Goal: Task Accomplishment & Management: Manage account settings

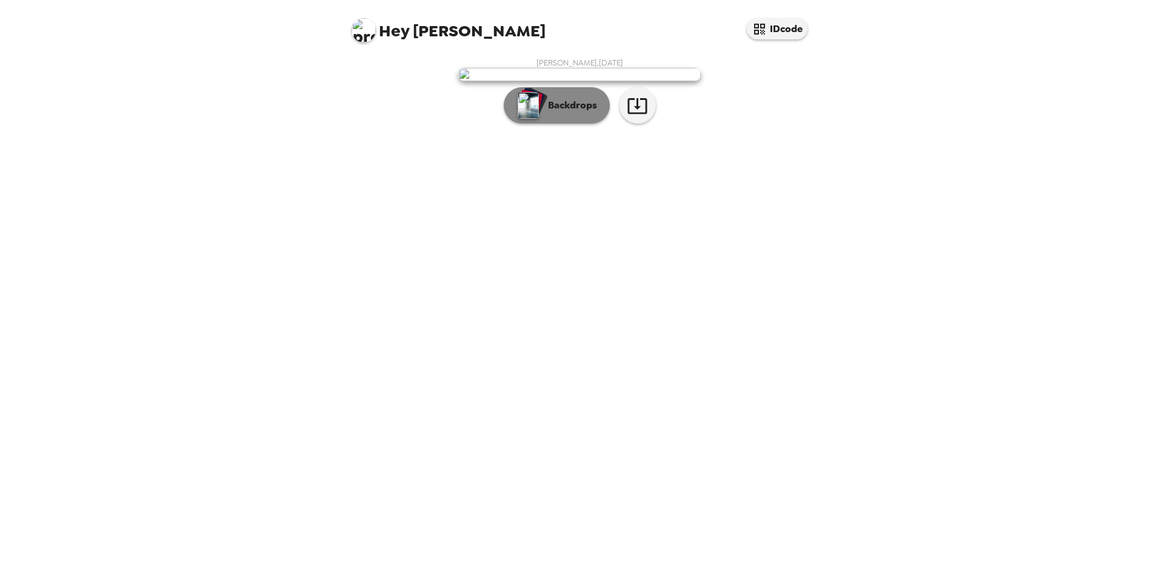
click at [582, 124] on button "Backdrops" at bounding box center [557, 105] width 106 height 36
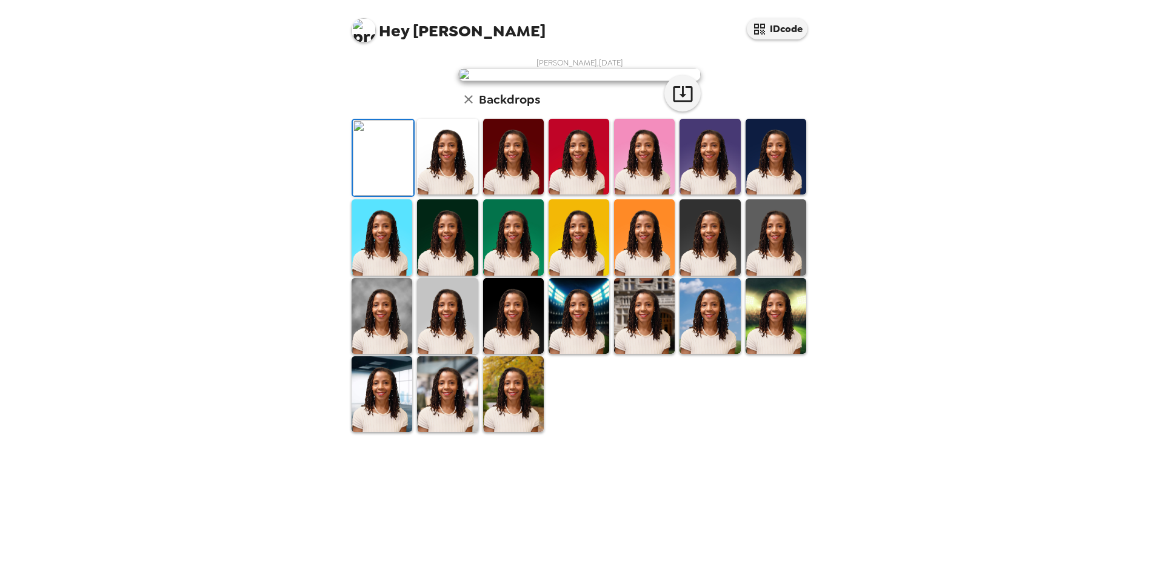
scroll to position [76, 0]
click at [431, 195] on img at bounding box center [447, 157] width 61 height 76
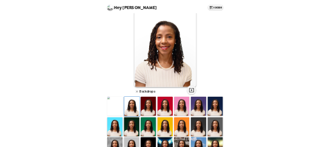
scroll to position [16, 0]
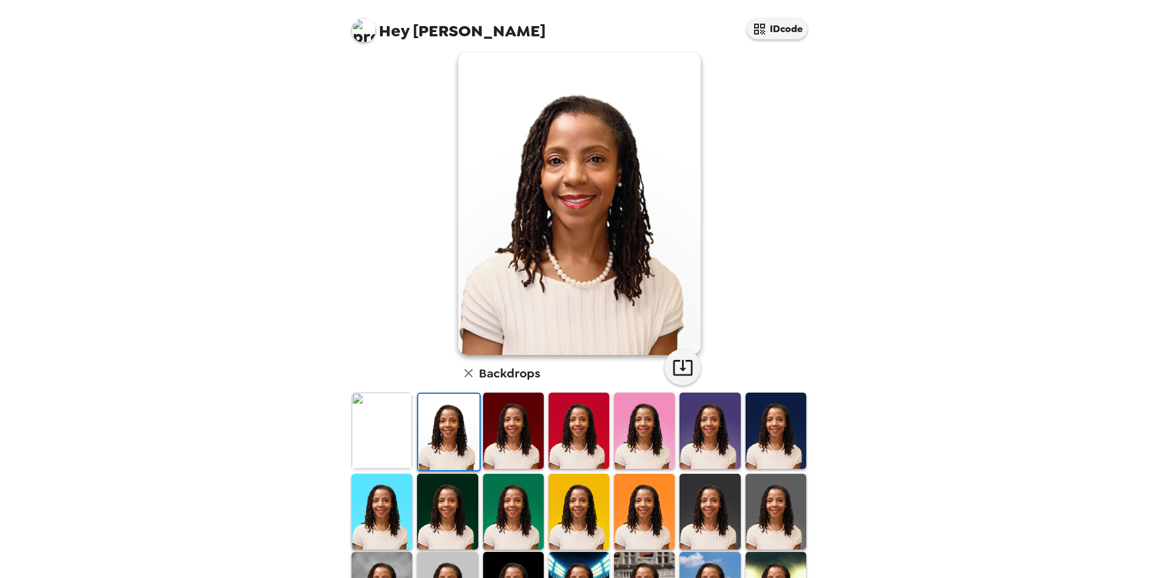
click at [508, 438] on img at bounding box center [513, 431] width 61 height 76
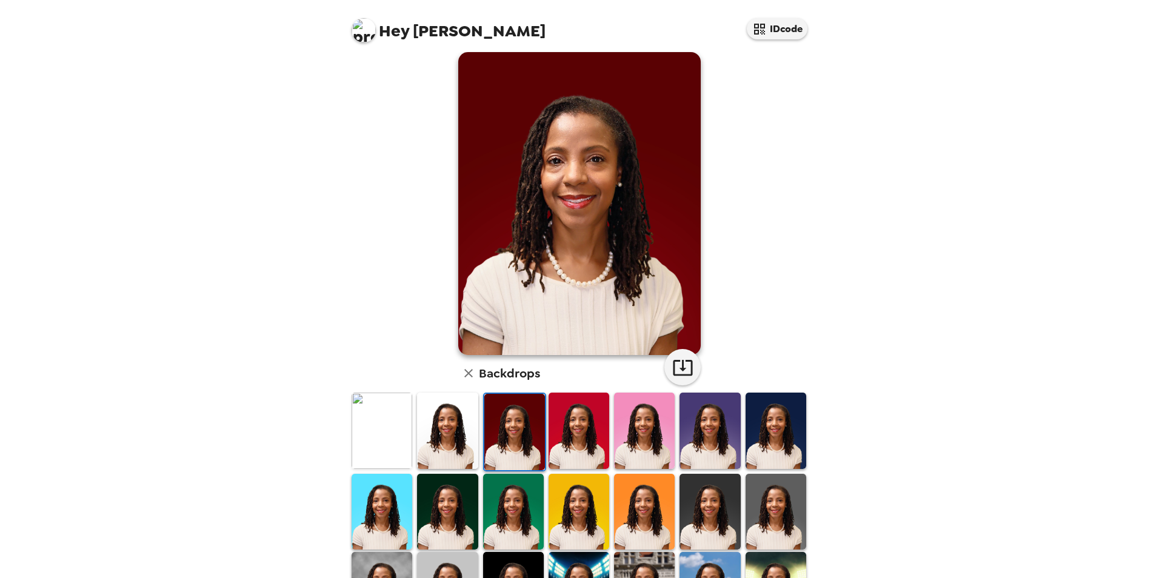
click at [575, 439] on img at bounding box center [579, 431] width 61 height 76
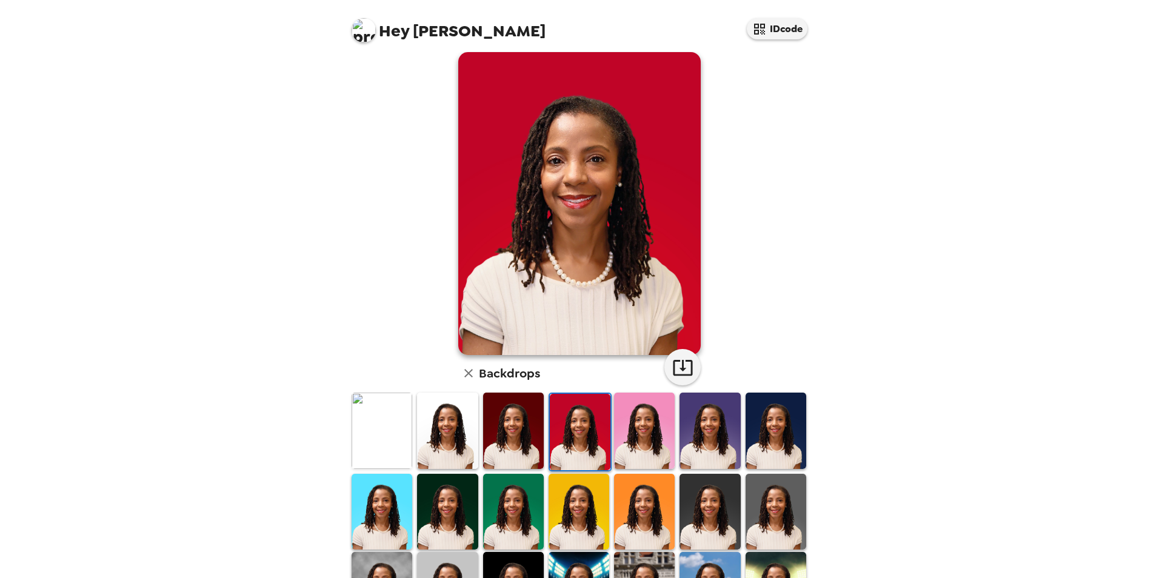
click at [644, 439] on img at bounding box center [644, 431] width 61 height 76
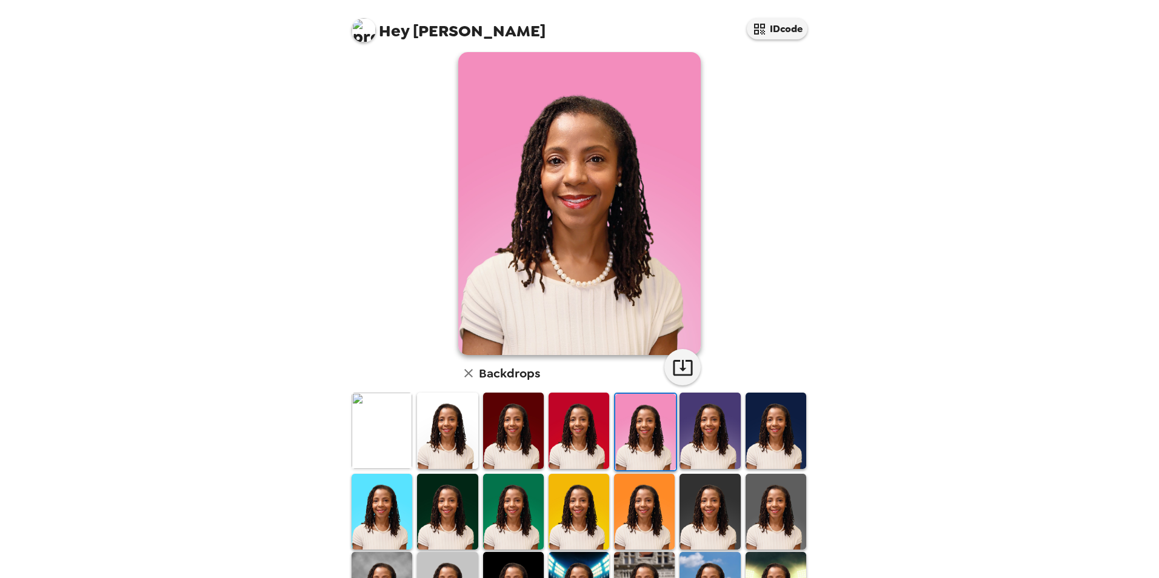
click at [719, 448] on img at bounding box center [709, 431] width 61 height 76
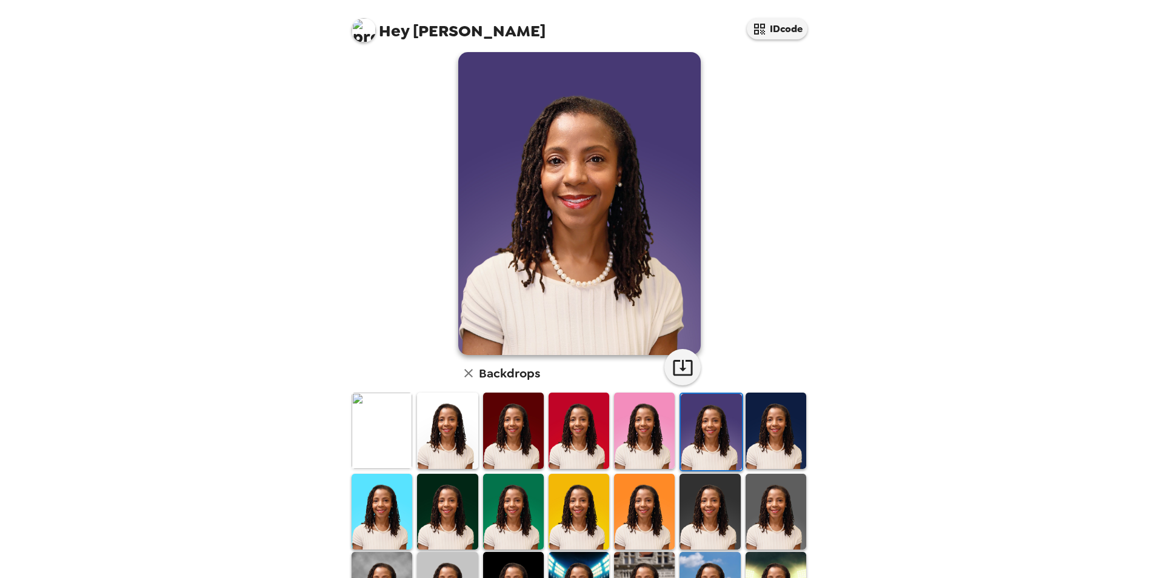
click at [767, 441] on img at bounding box center [776, 431] width 61 height 76
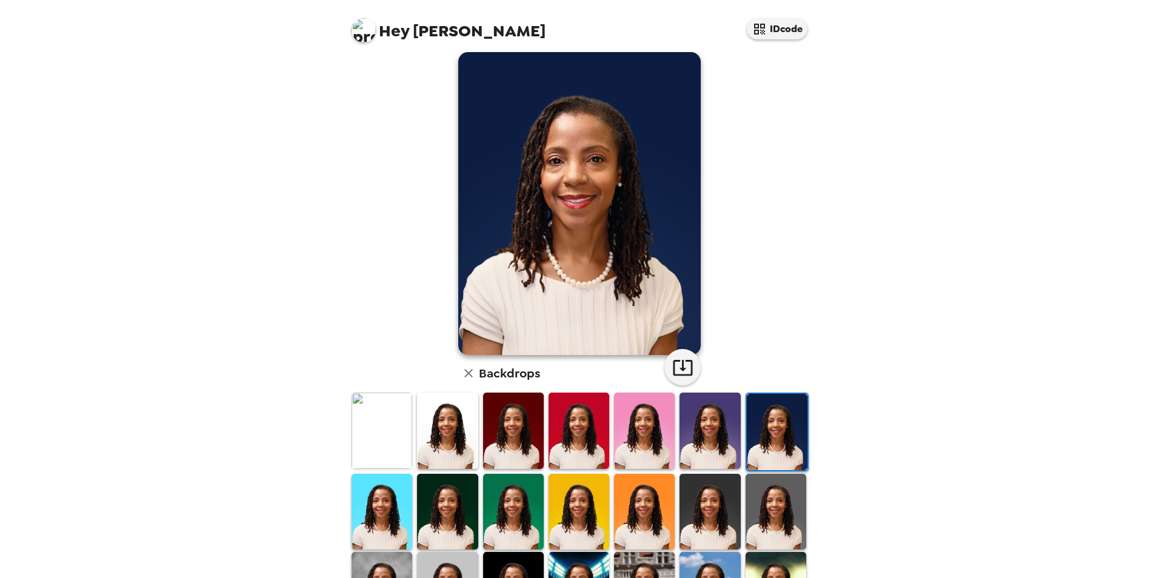
click at [765, 497] on img at bounding box center [776, 512] width 61 height 76
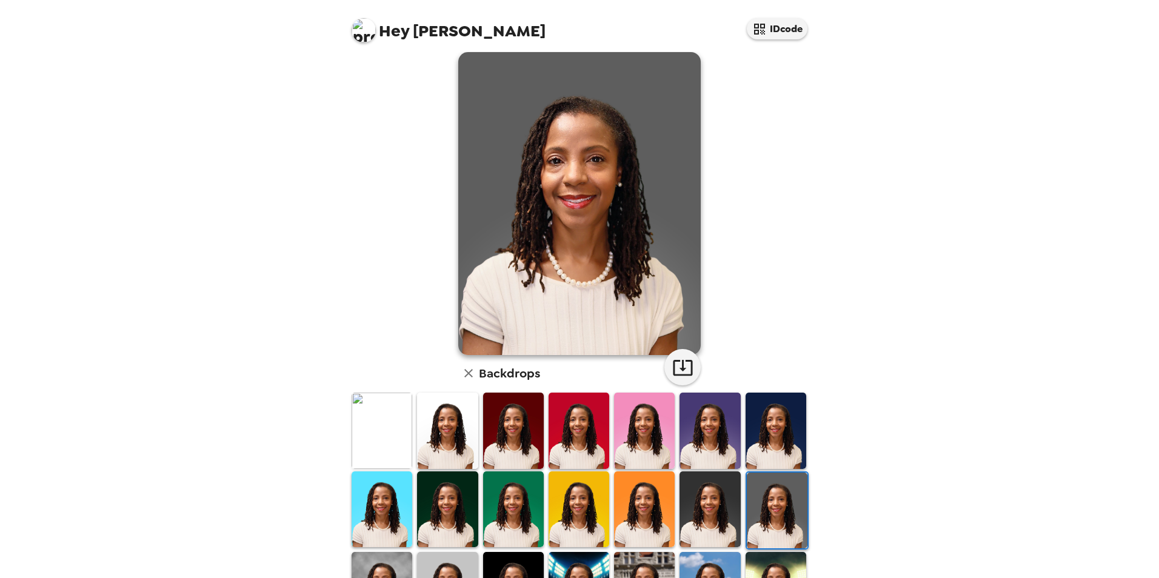
click at [684, 503] on img at bounding box center [709, 510] width 61 height 76
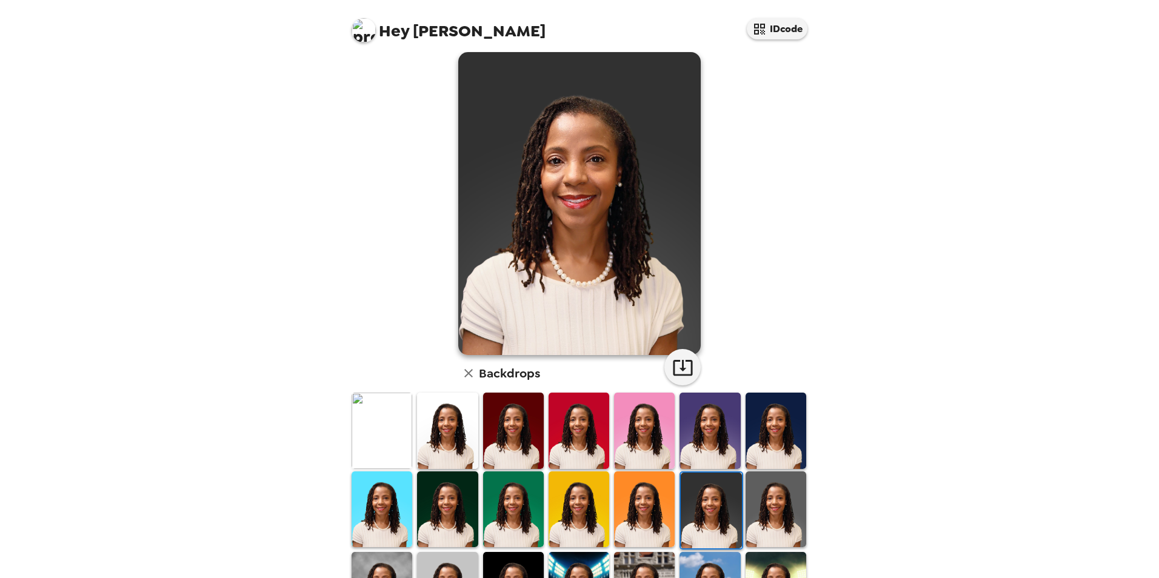
click at [638, 491] on img at bounding box center [644, 510] width 61 height 76
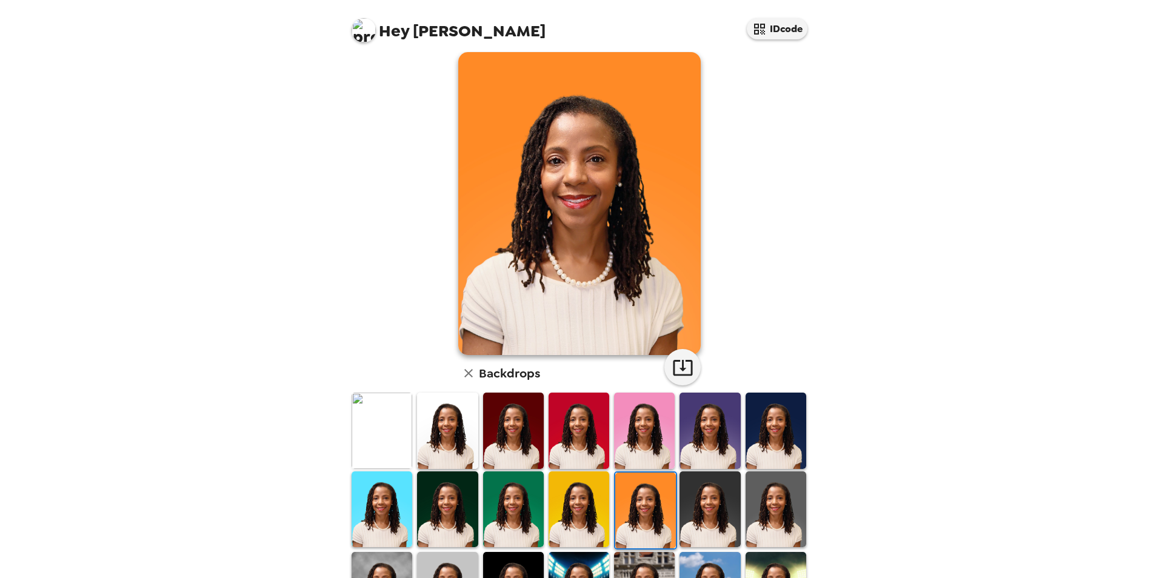
click at [579, 491] on img at bounding box center [579, 510] width 61 height 76
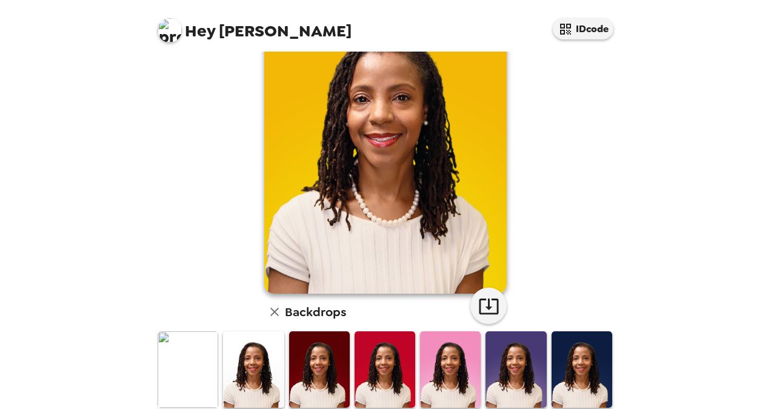
scroll to position [76, 0]
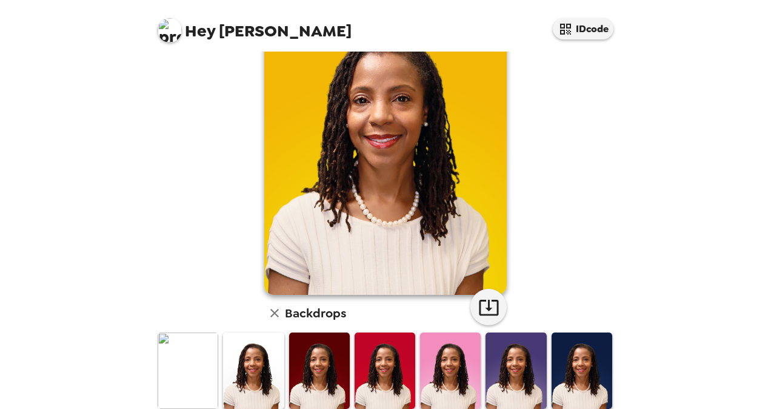
click at [252, 375] on img at bounding box center [253, 370] width 61 height 76
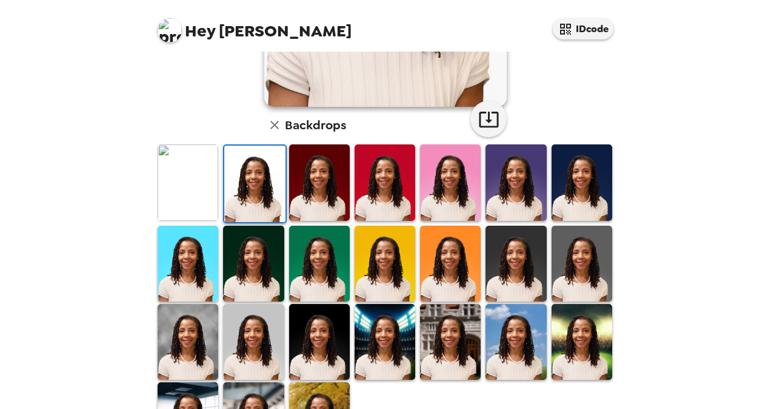
scroll to position [272, 0]
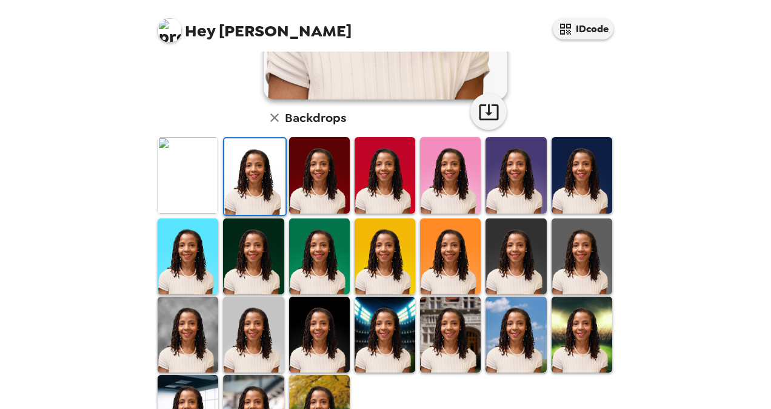
click at [461, 327] on img at bounding box center [450, 334] width 61 height 76
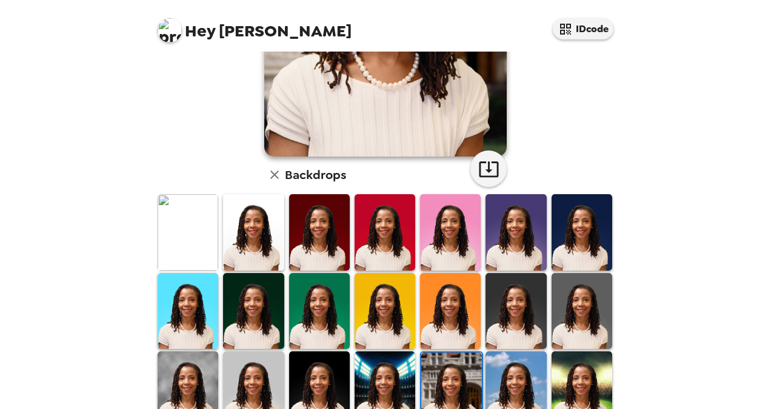
scroll to position [230, 0]
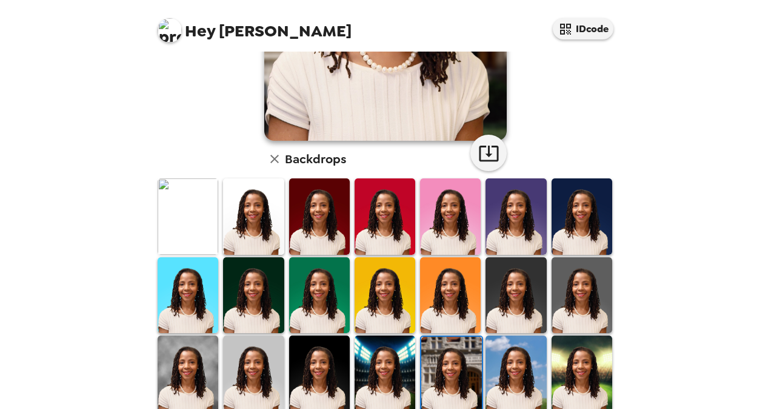
click at [403, 355] on img at bounding box center [385, 373] width 61 height 76
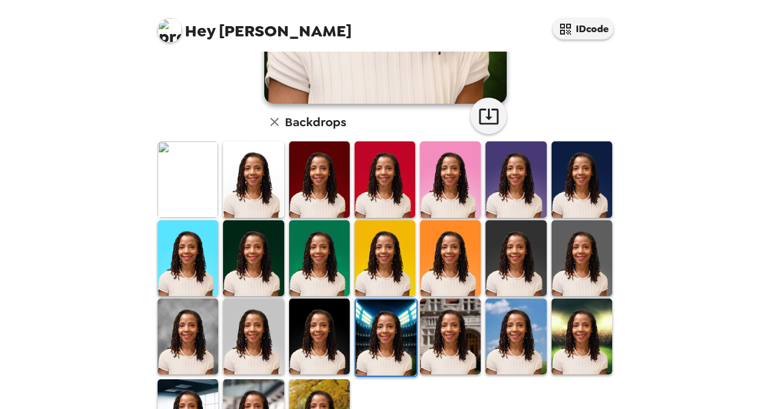
scroll to position [268, 0]
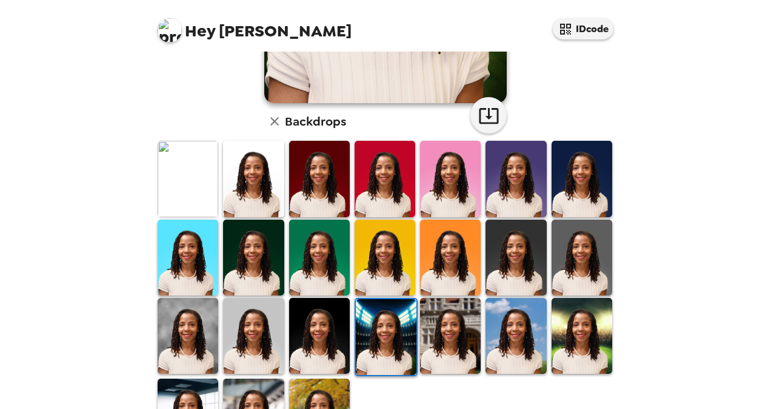
click at [206, 337] on img at bounding box center [188, 336] width 61 height 76
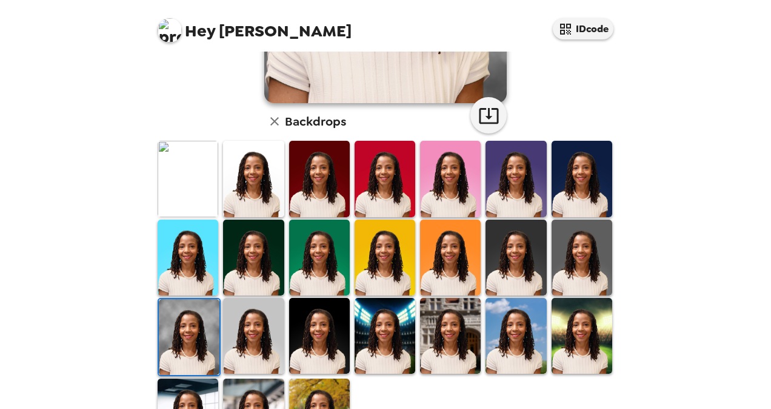
drag, startPoint x: 618, startPoint y: 261, endPoint x: 624, endPoint y: 216, distance: 45.3
click at [624, 216] on div "[PERSON_NAME] , [DATE] Backdrops" at bounding box center [385, 230] width 485 height 357
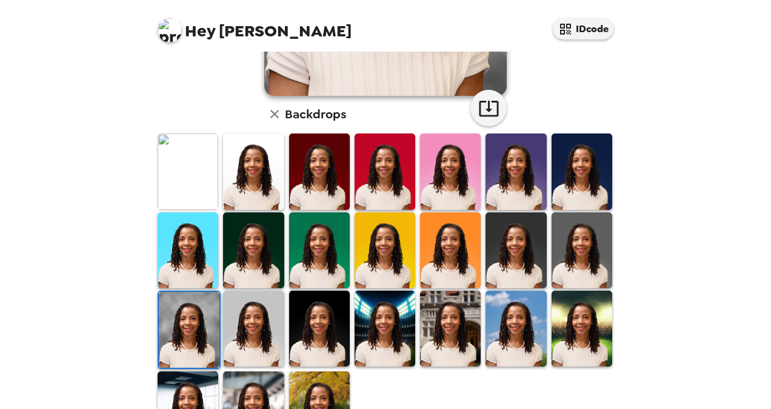
scroll to position [274, 0]
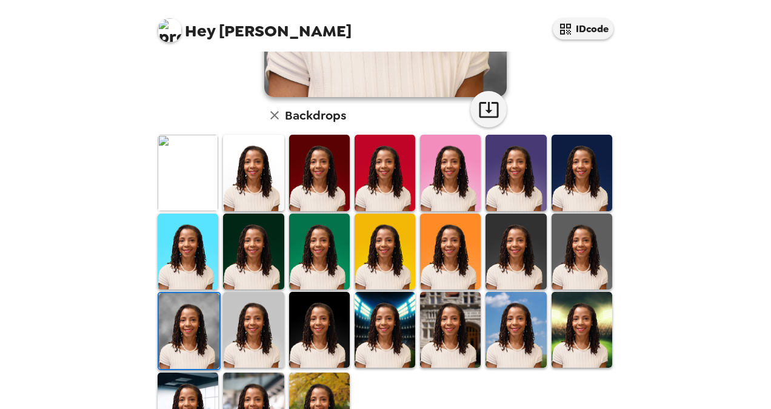
click at [593, 270] on img at bounding box center [582, 251] width 61 height 76
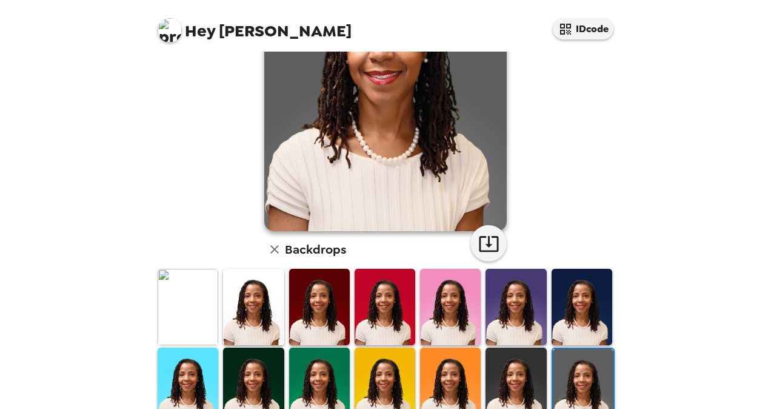
scroll to position [152, 0]
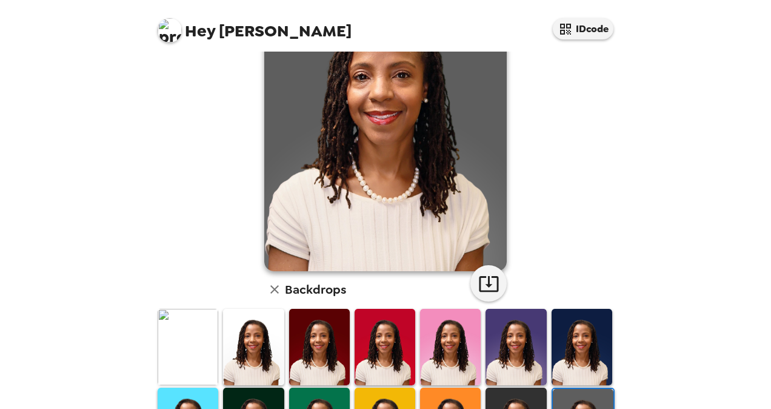
scroll to position [104, 0]
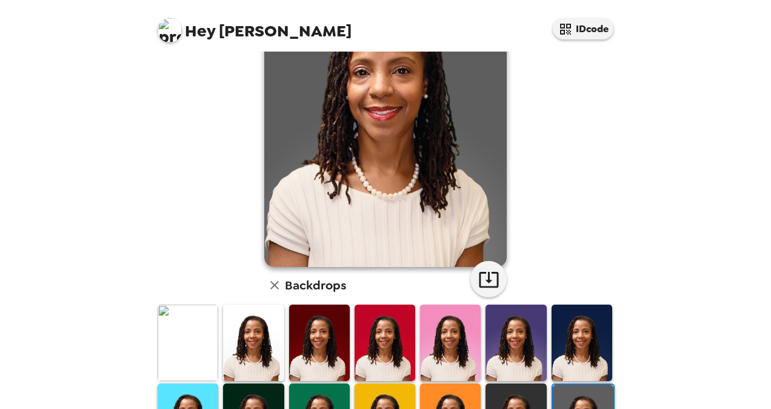
click at [204, 325] on img at bounding box center [188, 342] width 61 height 76
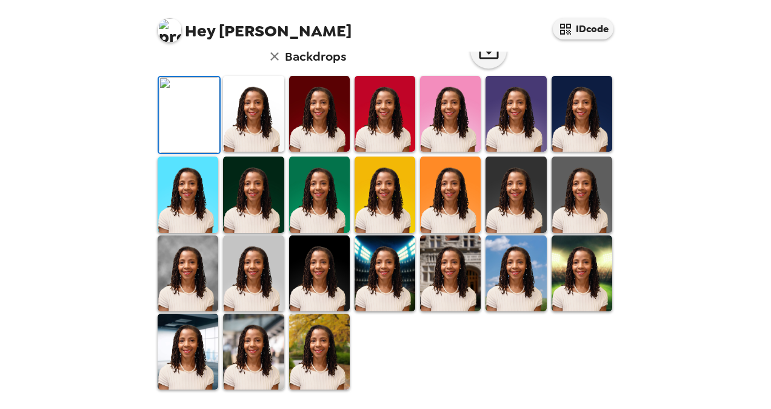
scroll to position [232, 0]
click at [272, 311] on img at bounding box center [253, 273] width 61 height 76
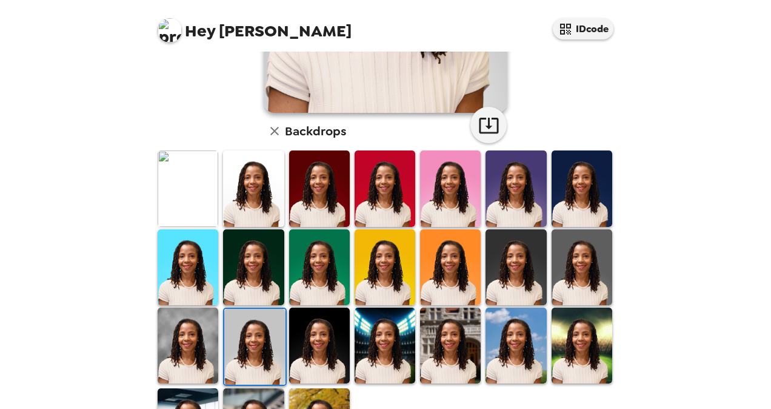
scroll to position [262, 0]
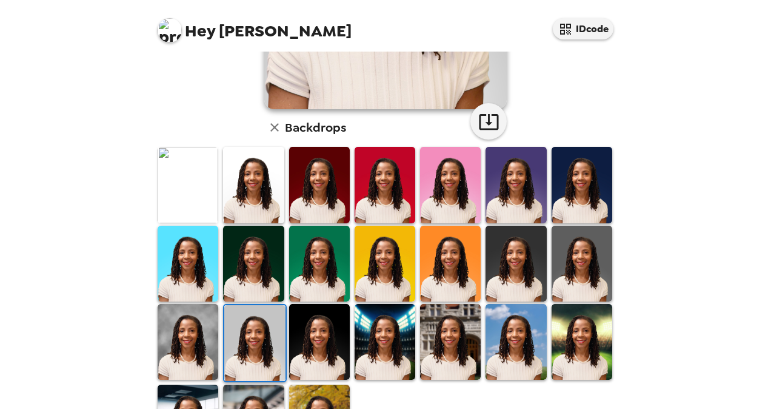
click at [170, 335] on img at bounding box center [188, 342] width 61 height 76
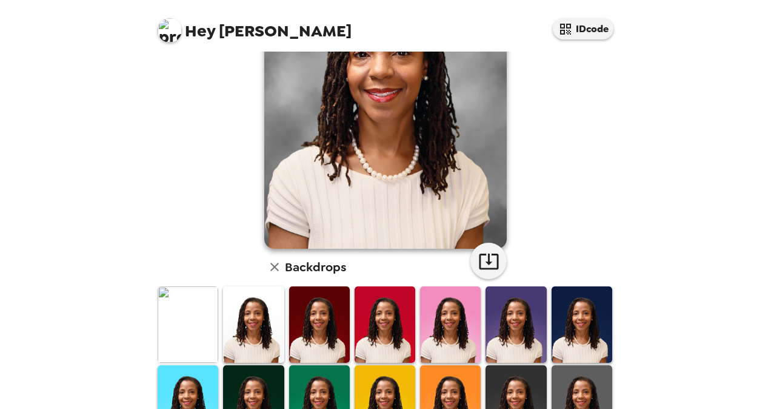
scroll to position [38, 0]
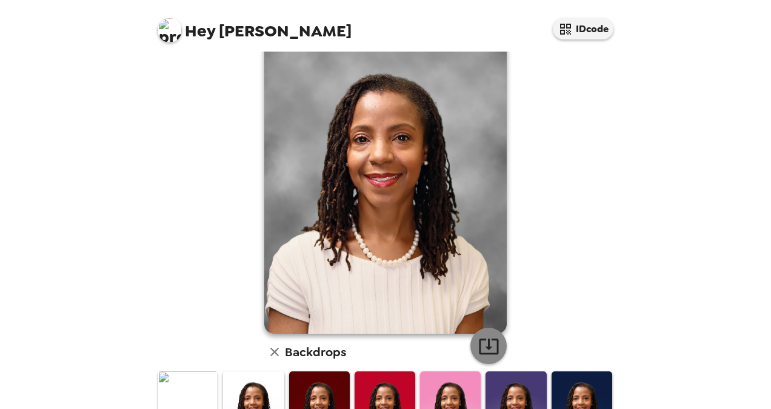
click at [484, 346] on icon "button" at bounding box center [488, 346] width 19 height 16
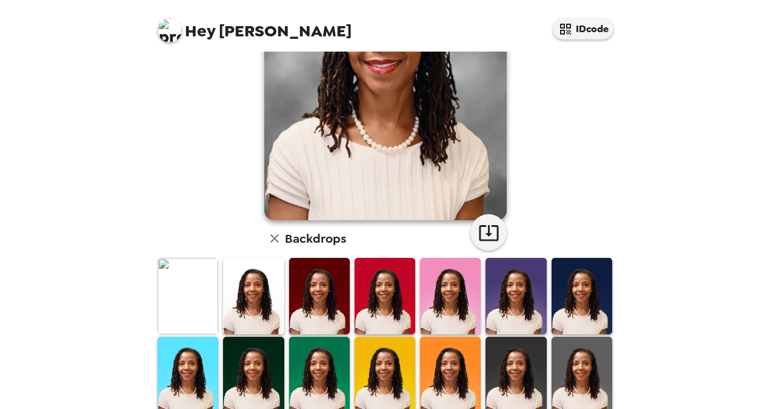
scroll to position [167, 0]
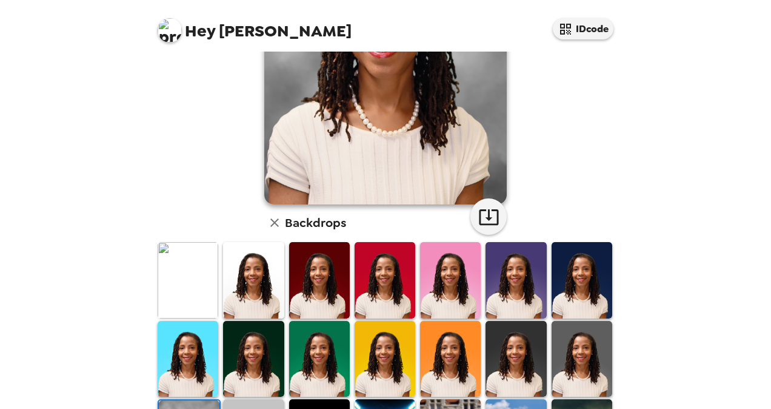
click at [515, 276] on img at bounding box center [516, 280] width 61 height 76
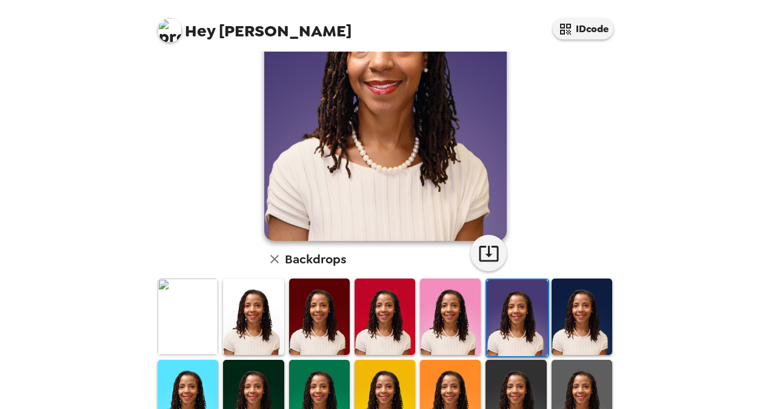
scroll to position [132, 0]
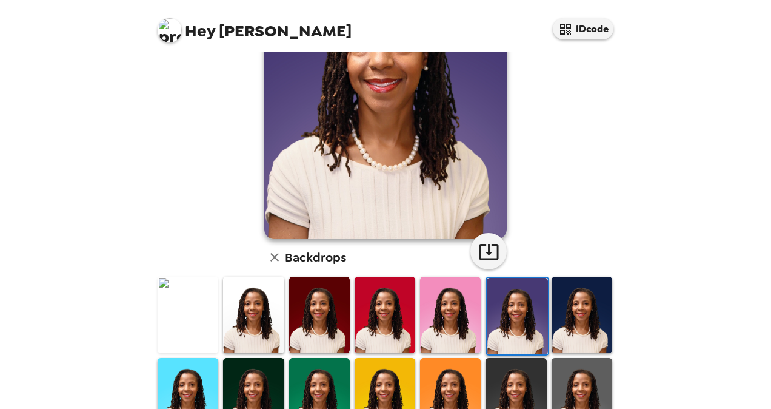
click at [178, 318] on img at bounding box center [188, 314] width 61 height 76
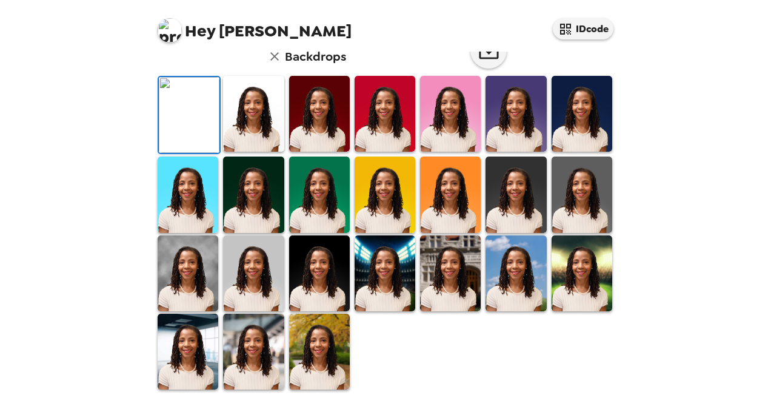
scroll to position [67, 0]
click at [479, 59] on icon "button" at bounding box center [488, 51] width 19 height 16
click at [238, 152] on img at bounding box center [253, 114] width 61 height 76
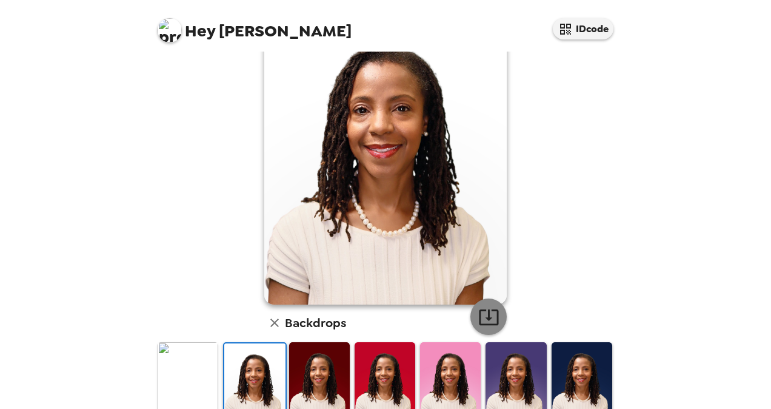
click at [489, 316] on icon "button" at bounding box center [488, 316] width 21 height 21
click at [330, 370] on img at bounding box center [319, 380] width 61 height 76
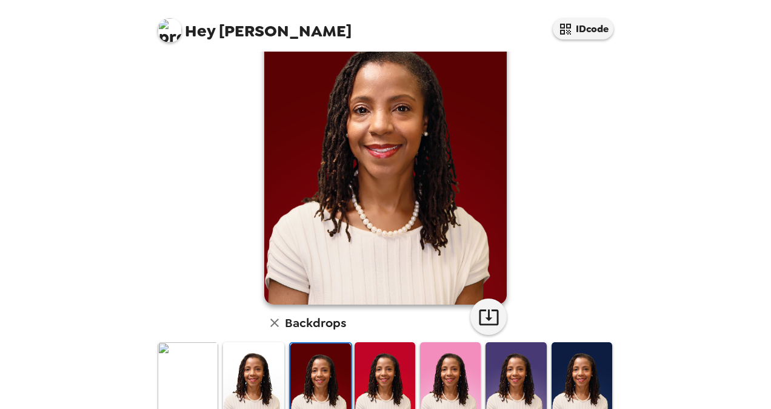
click at [403, 371] on img at bounding box center [385, 380] width 61 height 76
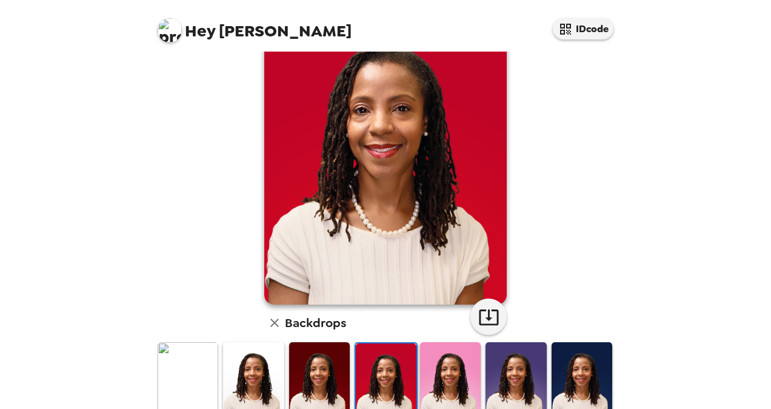
click at [451, 373] on img at bounding box center [450, 380] width 61 height 76
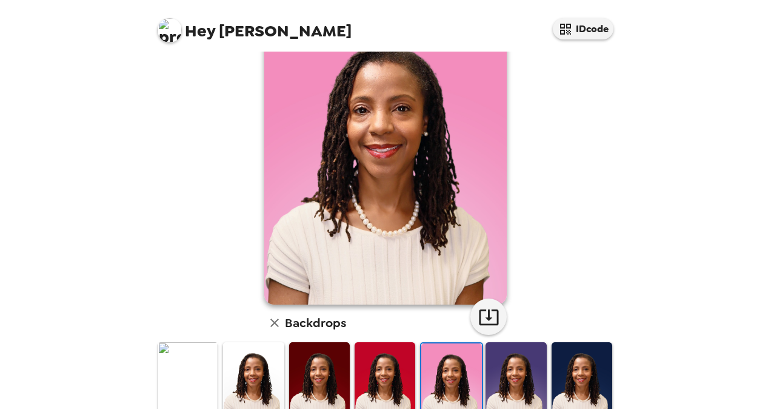
click at [506, 375] on img at bounding box center [516, 380] width 61 height 76
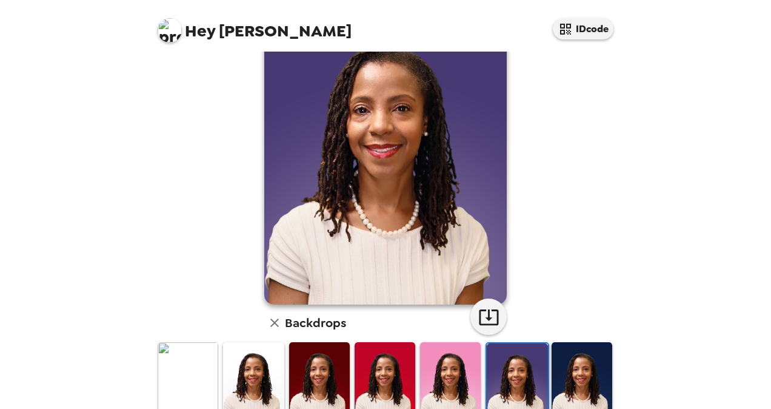
click at [579, 365] on img at bounding box center [582, 380] width 61 height 76
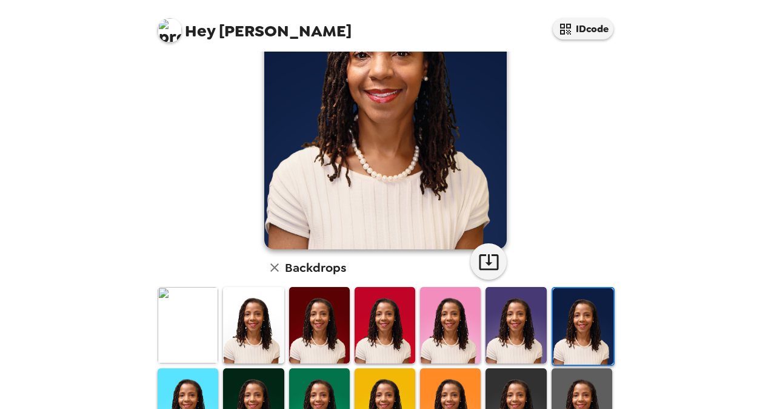
scroll to position [122, 0]
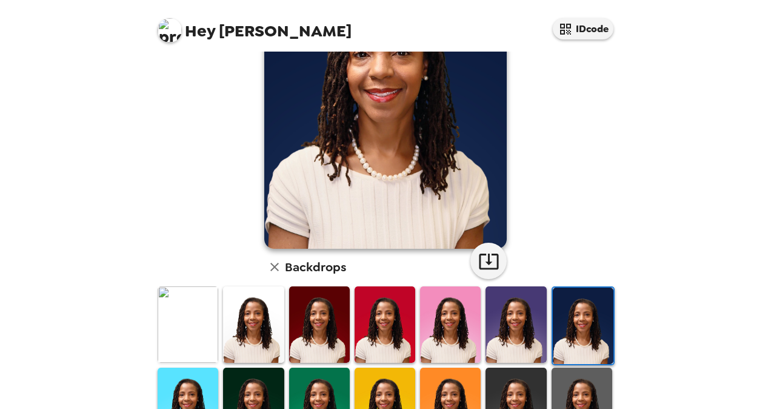
click at [206, 390] on img at bounding box center [188, 405] width 61 height 76
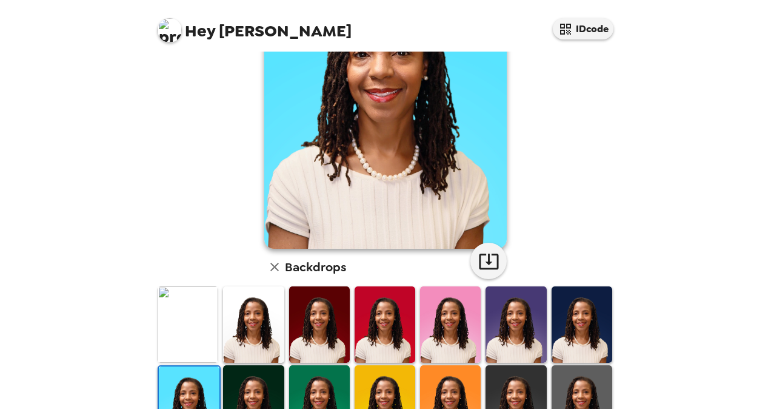
click at [252, 385] on img at bounding box center [253, 403] width 61 height 76
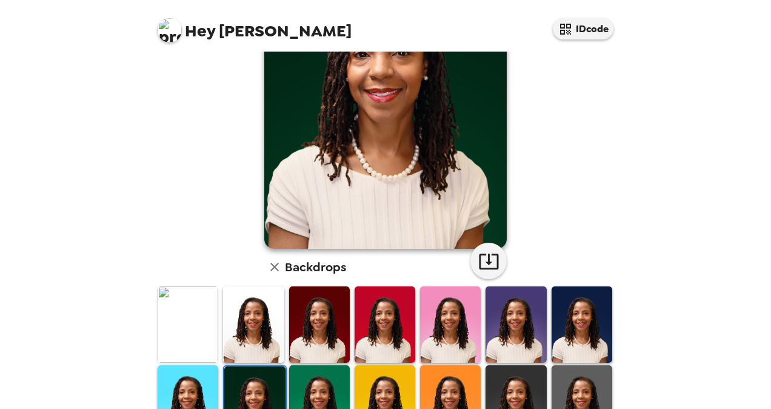
click at [327, 387] on img at bounding box center [319, 403] width 61 height 76
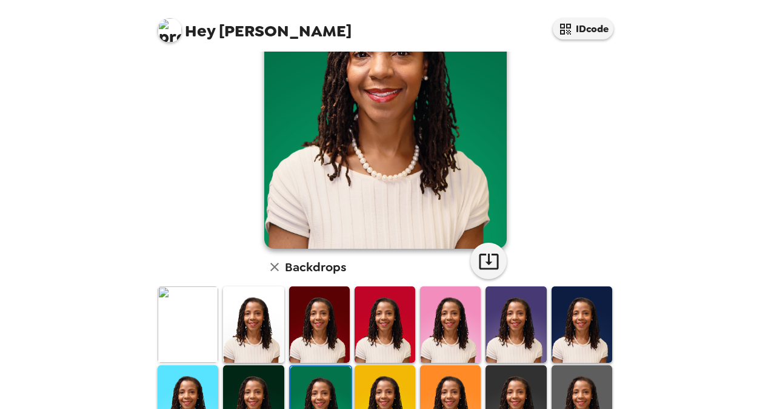
click at [392, 381] on img at bounding box center [385, 403] width 61 height 76
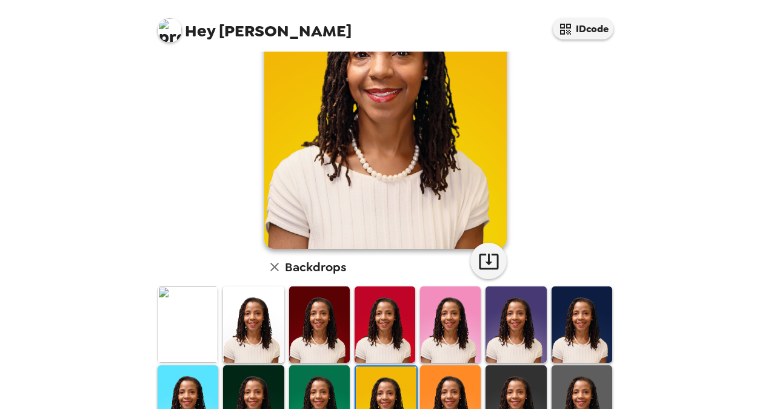
click at [455, 382] on img at bounding box center [450, 403] width 61 height 76
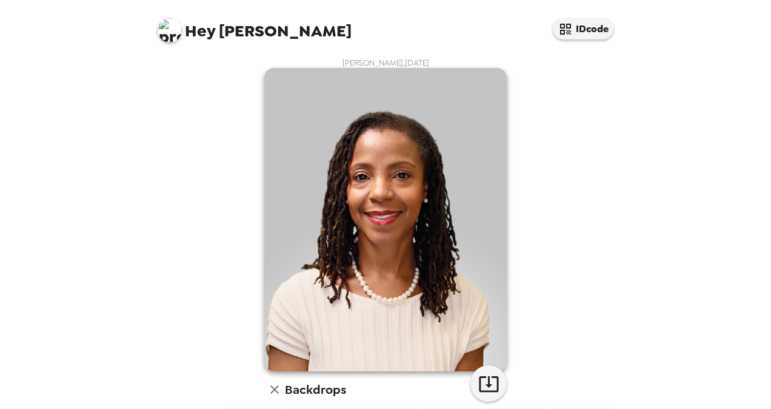
scroll to position [208, 0]
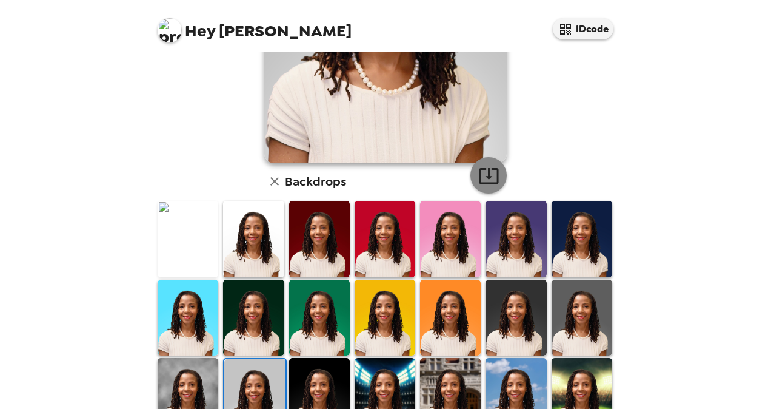
click at [478, 176] on icon "button" at bounding box center [488, 175] width 21 height 21
click at [315, 380] on img at bounding box center [319, 396] width 61 height 76
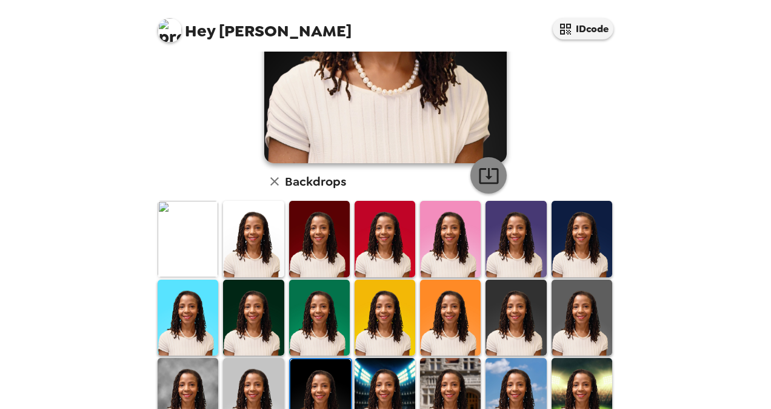
click at [486, 180] on icon "button" at bounding box center [488, 175] width 21 height 21
click at [373, 392] on img at bounding box center [385, 396] width 61 height 76
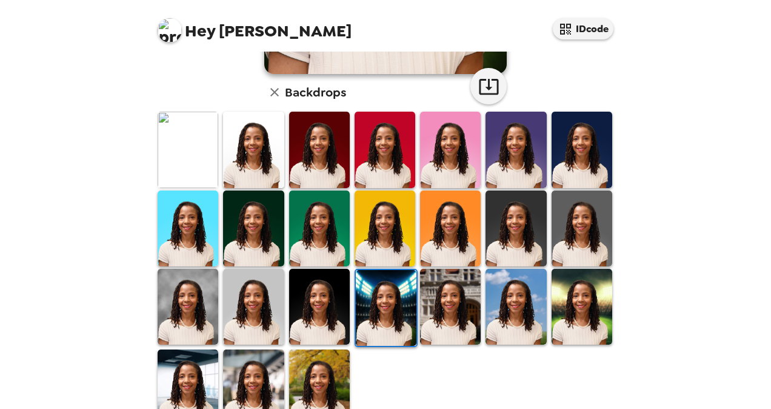
scroll to position [305, 0]
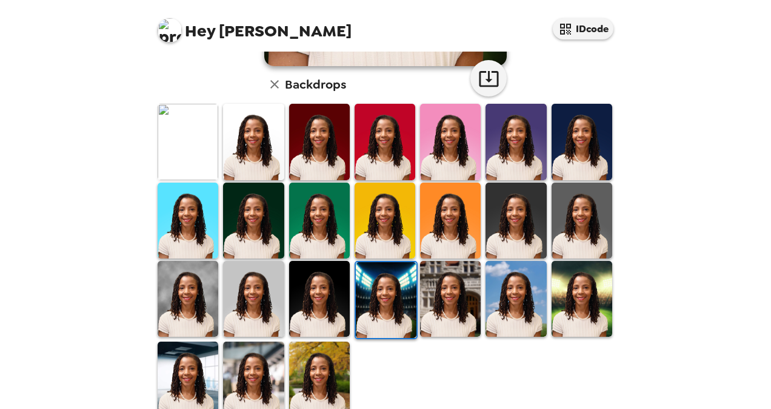
click at [194, 379] on img at bounding box center [188, 379] width 61 height 76
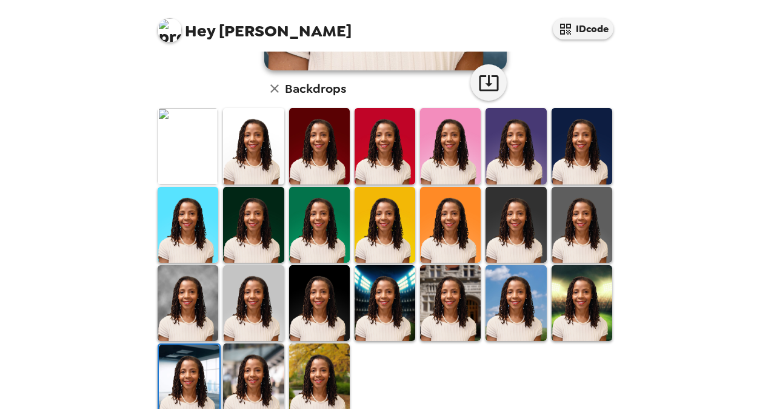
scroll to position [303, 0]
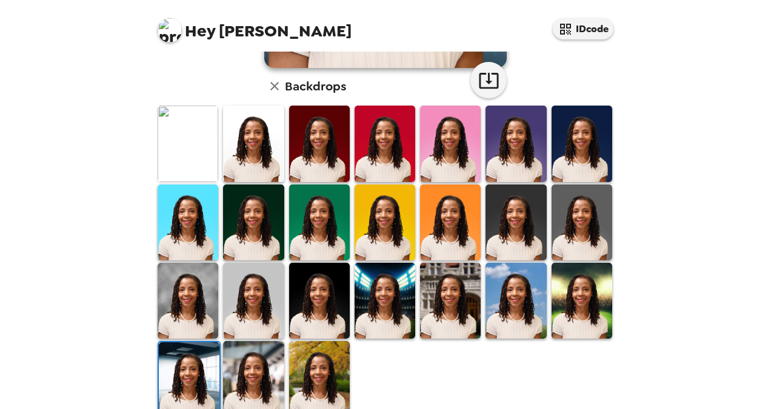
click at [340, 378] on img at bounding box center [319, 379] width 61 height 76
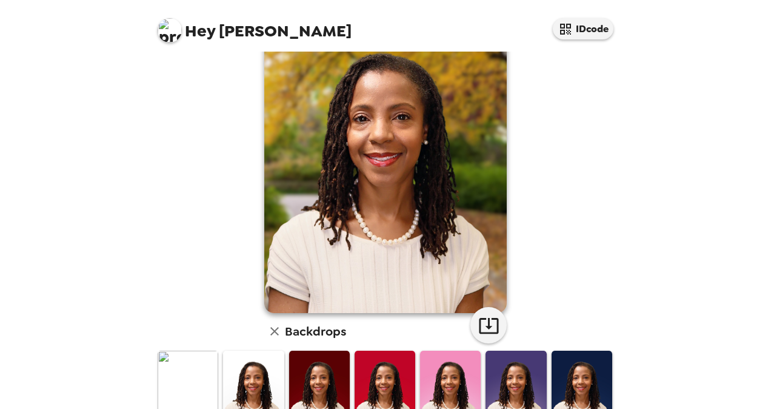
scroll to position [59, 0]
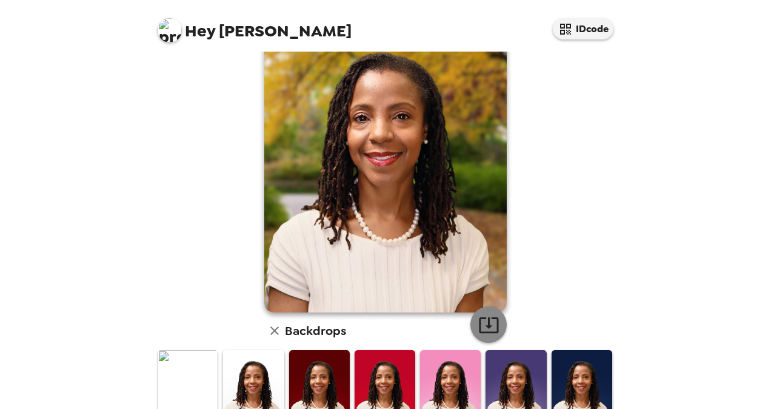
click at [489, 326] on icon "button" at bounding box center [488, 324] width 21 height 21
click at [655, 356] on div "Hey [PERSON_NAME] IDcode [PERSON_NAME] , [DATE] Backdrops" at bounding box center [385, 204] width 771 height 409
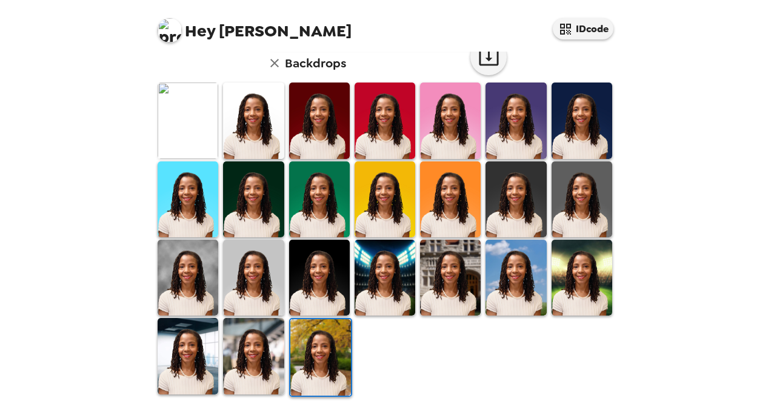
scroll to position [326, 0]
click at [255, 356] on img at bounding box center [253, 356] width 61 height 76
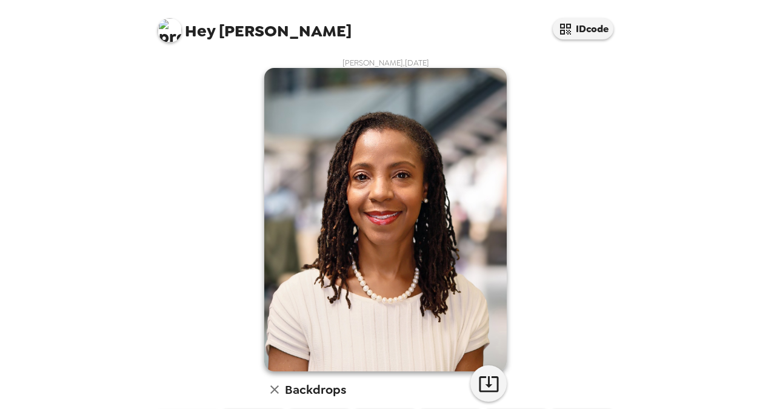
scroll to position [7, 0]
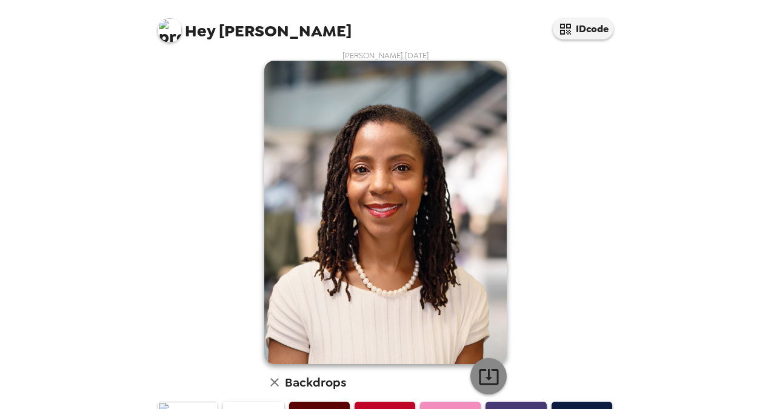
click at [484, 375] on icon "button" at bounding box center [488, 377] width 19 height 16
click at [167, 125] on div "[PERSON_NAME] , [DATE] Backdrops" at bounding box center [385, 383] width 461 height 666
